Goal: Register for event/course

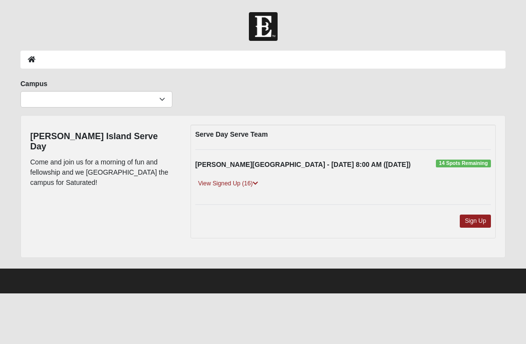
click at [258, 186] on icon at bounding box center [255, 184] width 5 height 6
click at [149, 107] on select "Arlington Baymeadows Eleven22 Online Fleming Island Jesup Mandarin North Jax Or…" at bounding box center [96, 99] width 152 height 17
select select "4"
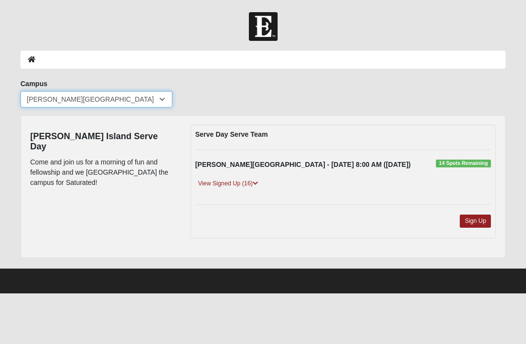
click at [159, 99] on select "Arlington Baymeadows Eleven22 Online Fleming Island Jesup Mandarin North Jax Or…" at bounding box center [96, 99] width 152 height 17
select select "3"
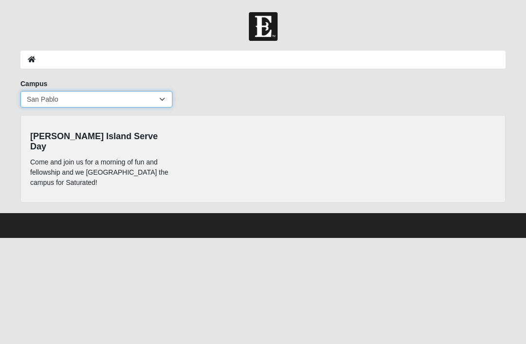
click at [169, 100] on select "Arlington Baymeadows Eleven22 Online Fleming Island Jesup Mandarin North Jax Or…" at bounding box center [96, 99] width 152 height 17
select select "13"
